Goal: Task Accomplishment & Management: Use online tool/utility

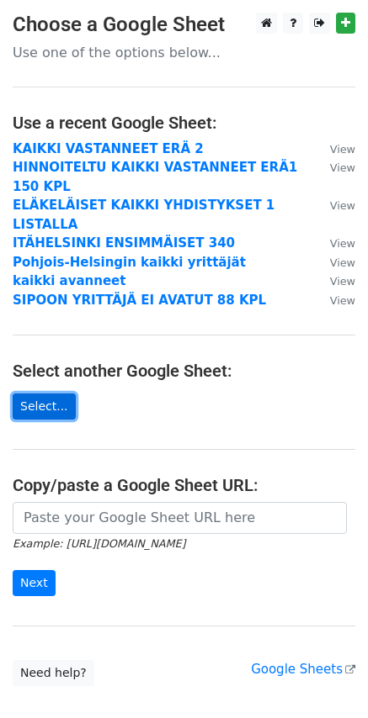
click at [46, 394] on link "Select..." at bounding box center [44, 407] width 63 height 26
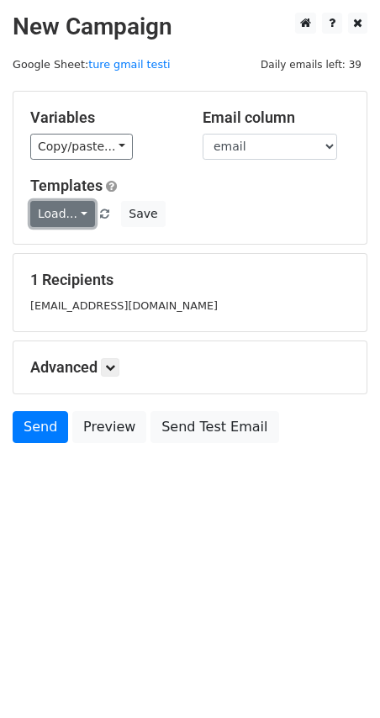
click at [74, 212] on link "Load..." at bounding box center [62, 214] width 65 height 26
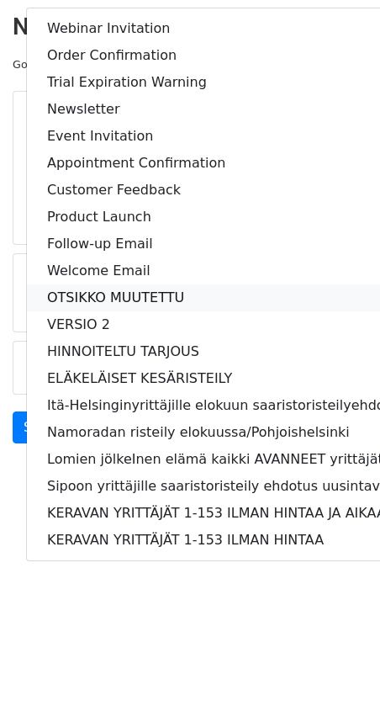
click at [61, 294] on link "OTSIKKO MUUTETTU" at bounding box center [261, 297] width 468 height 27
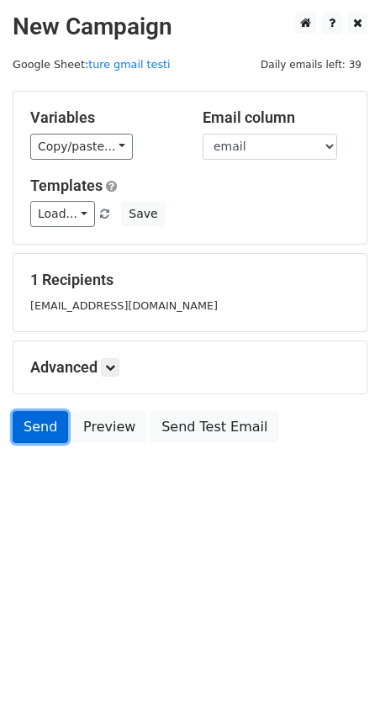
click at [40, 421] on link "Send" at bounding box center [41, 427] width 56 height 32
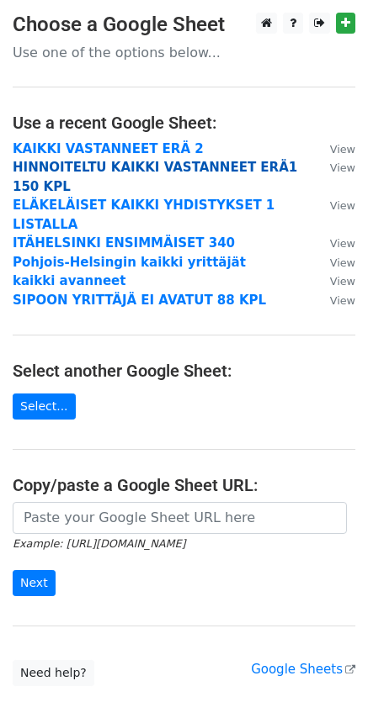
click at [53, 165] on strong "HINNOITELTU KAIKKI VASTANNEET ERÄ1 150 KPL" at bounding box center [155, 177] width 284 height 34
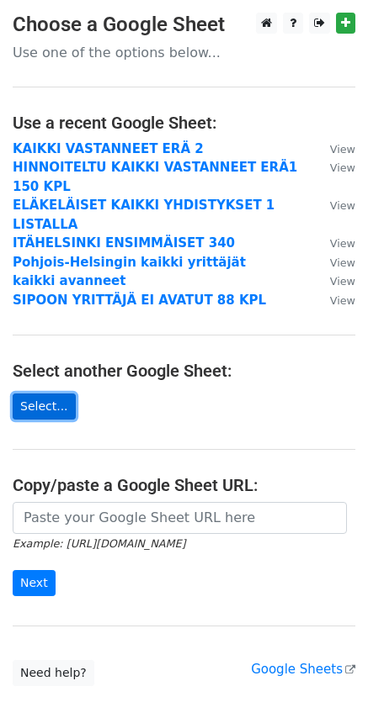
click at [33, 394] on link "Select..." at bounding box center [44, 407] width 63 height 26
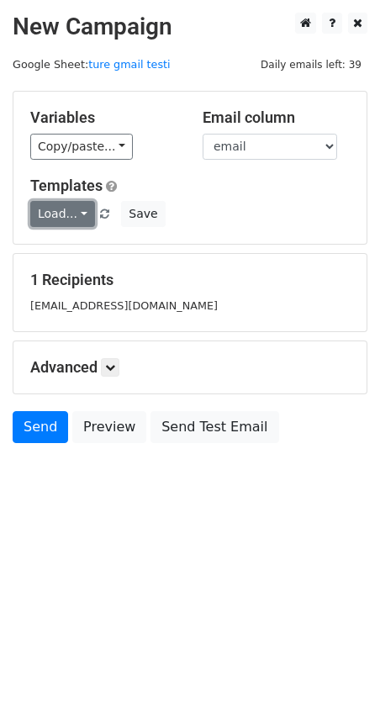
click at [77, 215] on link "Load..." at bounding box center [62, 214] width 65 height 26
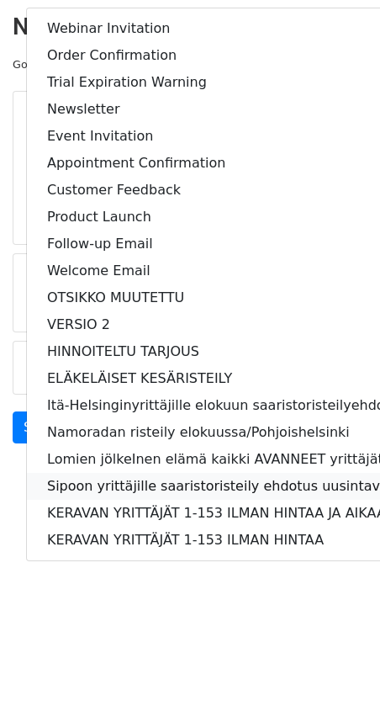
click at [80, 486] on link "Sipoon yrittäjille saaristoristeily ehdotus uusintaviesti" at bounding box center [261, 486] width 468 height 27
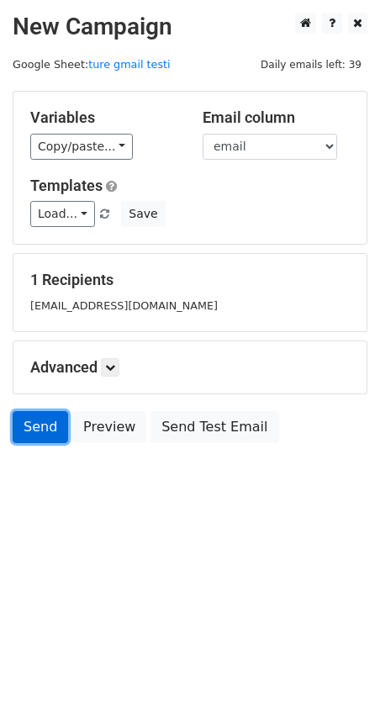
click at [28, 426] on link "Send" at bounding box center [41, 427] width 56 height 32
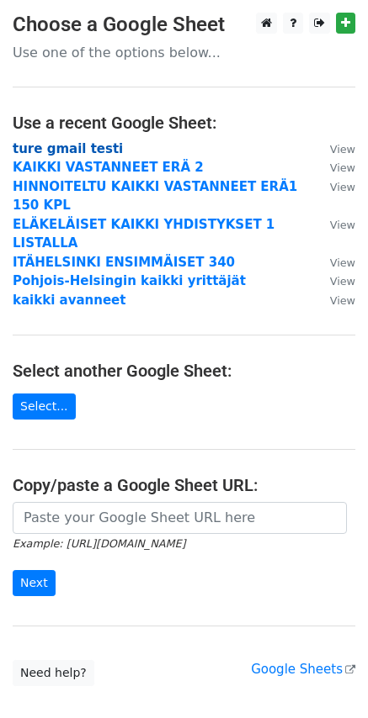
click at [24, 148] on strong "ture gmail testi" at bounding box center [68, 148] width 110 height 15
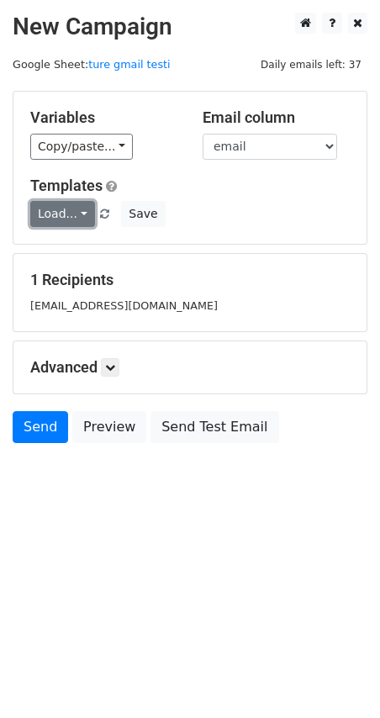
click at [71, 209] on link "Load..." at bounding box center [62, 214] width 65 height 26
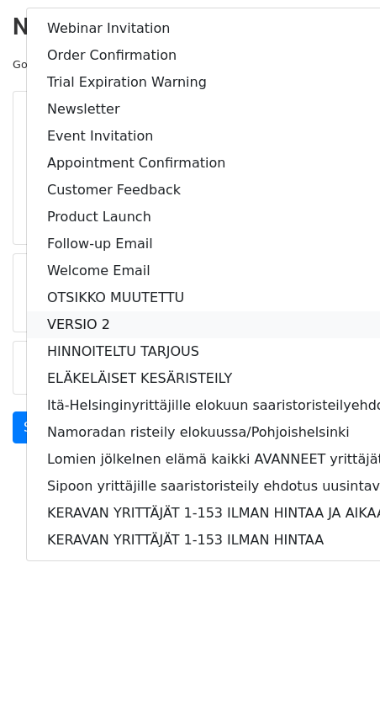
click at [61, 320] on link "VERSIO 2" at bounding box center [261, 324] width 468 height 27
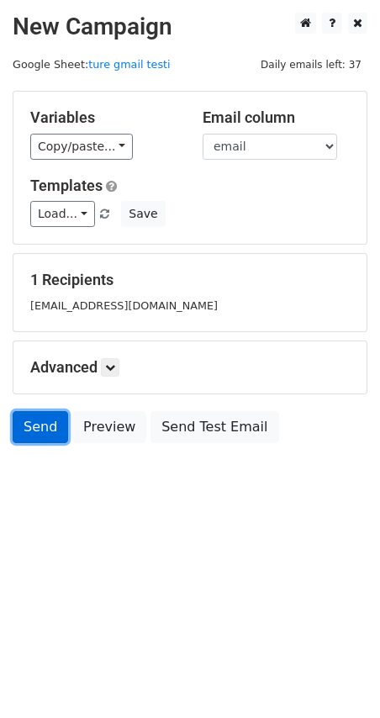
click at [27, 424] on link "Send" at bounding box center [41, 427] width 56 height 32
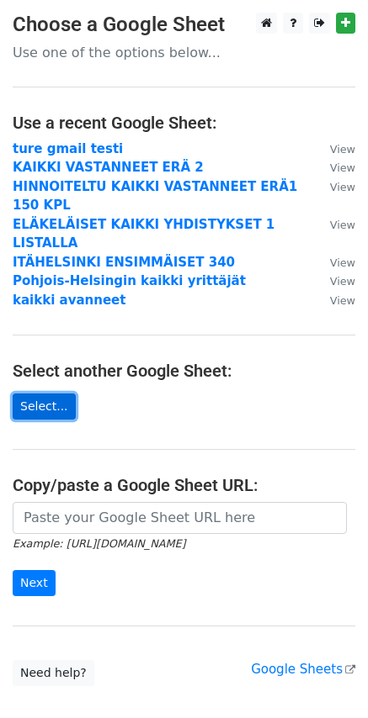
click at [38, 394] on link "Select..." at bounding box center [44, 407] width 63 height 26
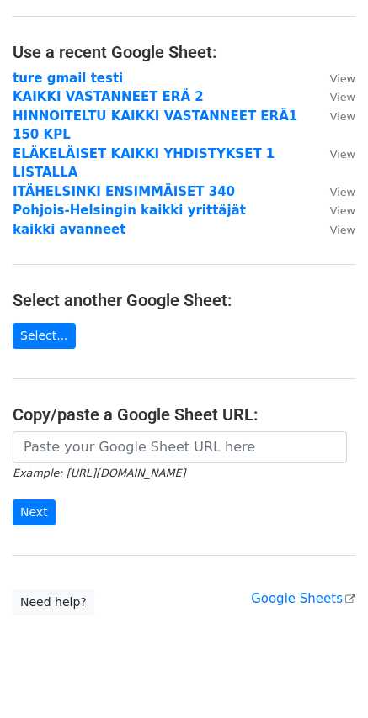
scroll to position [65, 0]
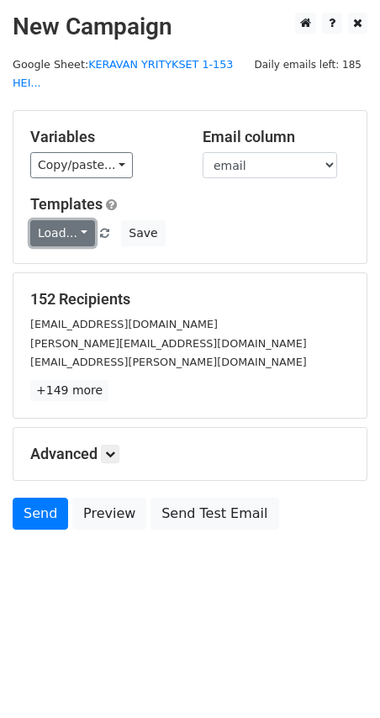
click at [75, 220] on link "Load..." at bounding box center [62, 233] width 65 height 26
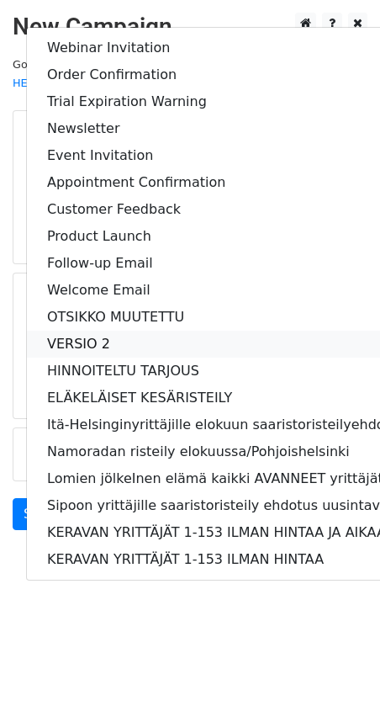
click at [84, 331] on link "VERSIO 2" at bounding box center [261, 344] width 468 height 27
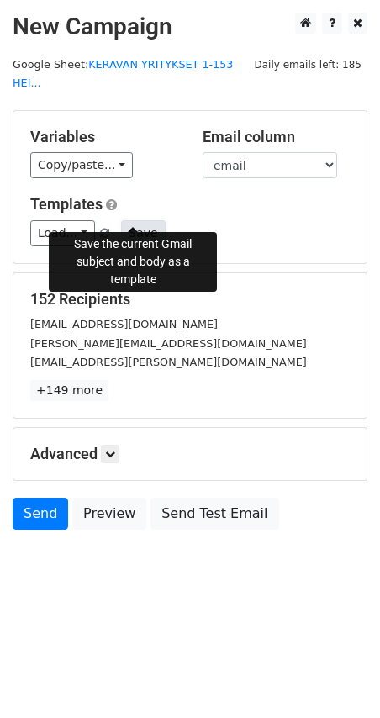
click at [138, 220] on button "Save" at bounding box center [143, 233] width 44 height 26
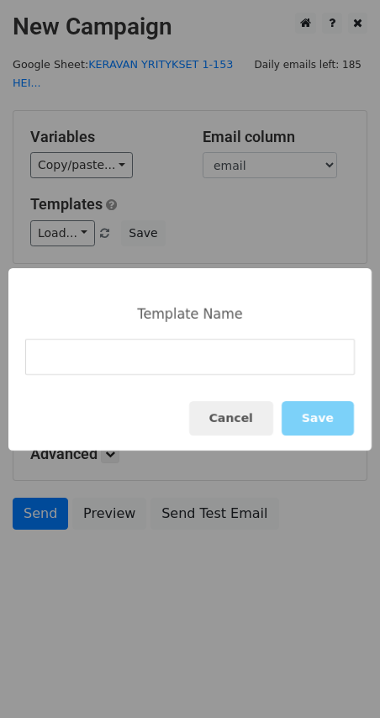
click at [41, 356] on input at bounding box center [190, 357] width 330 height 36
type input "viimeisin boldattu"
click at [304, 418] on button "Save" at bounding box center [318, 418] width 72 height 34
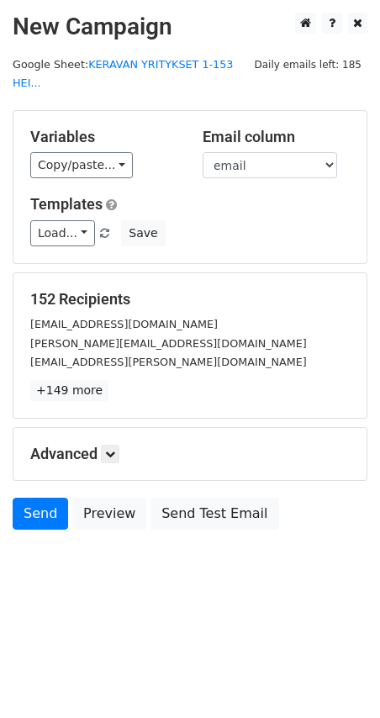
click at [98, 227] on link at bounding box center [105, 233] width 14 height 13
click at [80, 220] on link "Load..." at bounding box center [62, 233] width 65 height 26
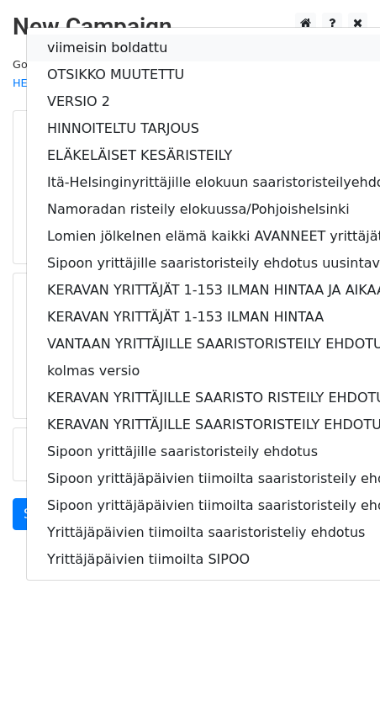
click at [93, 34] on link "viimeisin boldattu" at bounding box center [261, 47] width 468 height 27
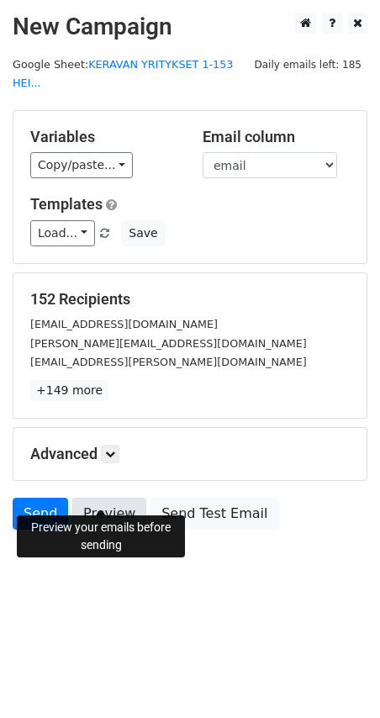
click at [112, 500] on link "Preview" at bounding box center [109, 514] width 74 height 32
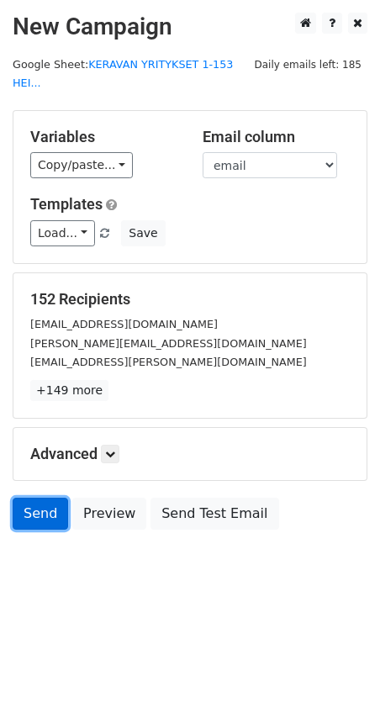
click at [37, 498] on link "Send" at bounding box center [41, 514] width 56 height 32
